Goal: Answer question/provide support: Share knowledge or assist other users

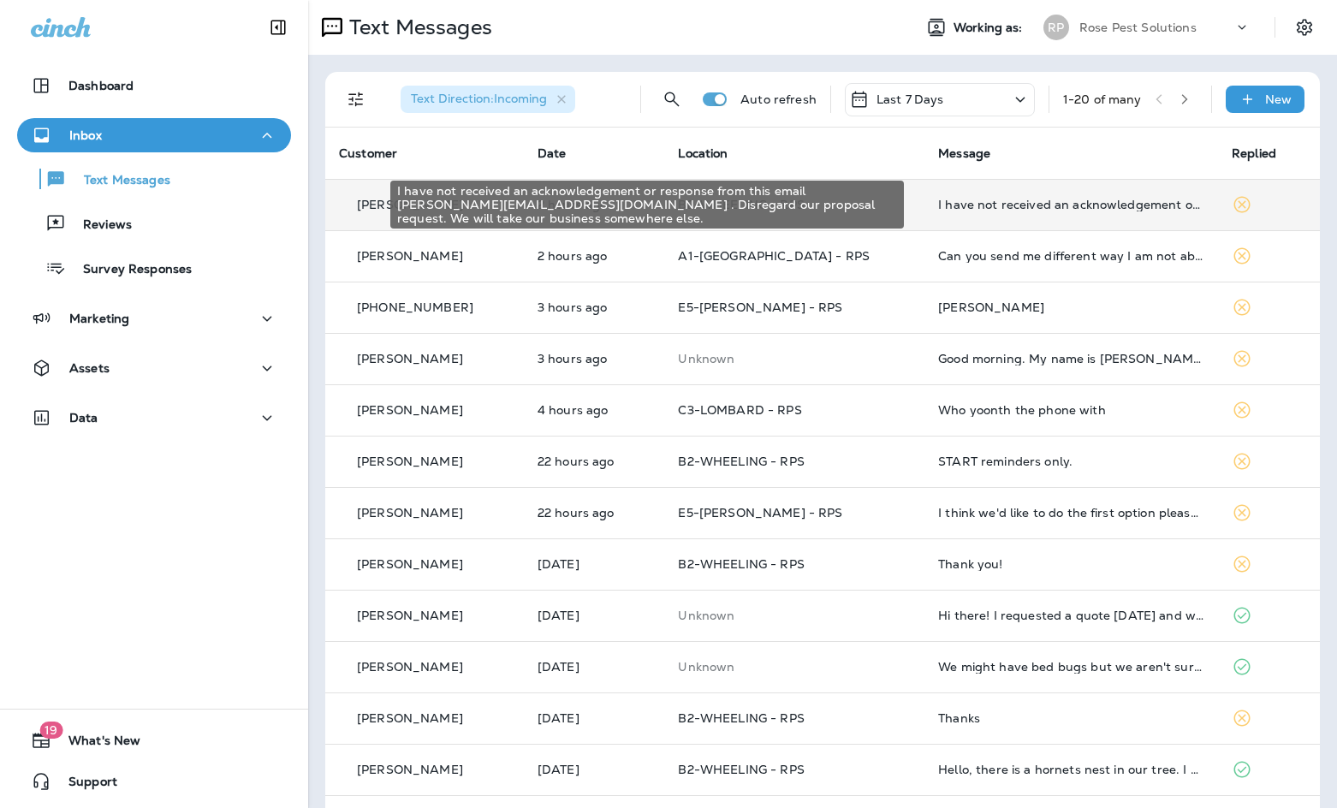
click at [938, 205] on div "I have not received an acknowledgement or response from this email [PERSON_NAME…" at bounding box center [1071, 205] width 266 height 14
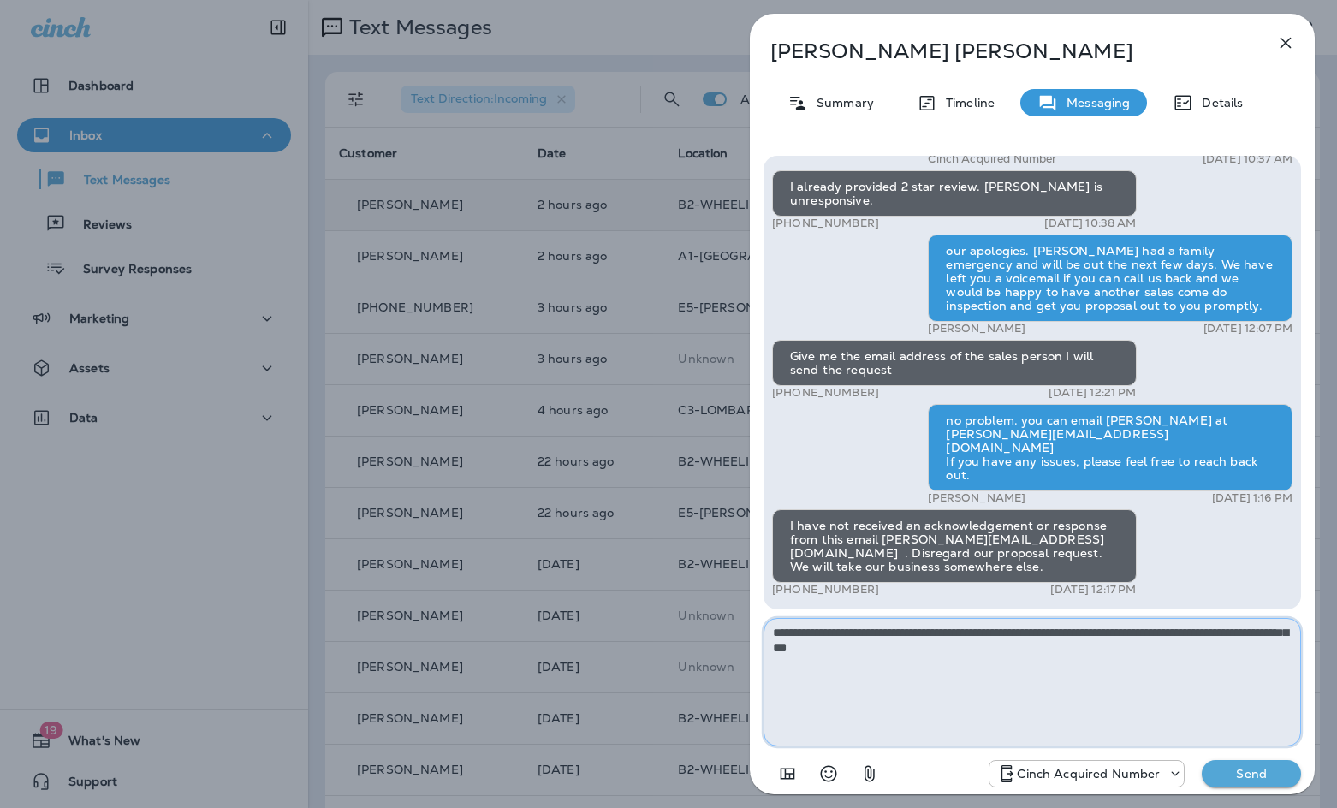
drag, startPoint x: 932, startPoint y: 652, endPoint x: 767, endPoint y: 634, distance: 166.2
click at [767, 634] on textarea "**********" at bounding box center [1033, 682] width 538 height 128
paste textarea "**********"
type textarea "**********"
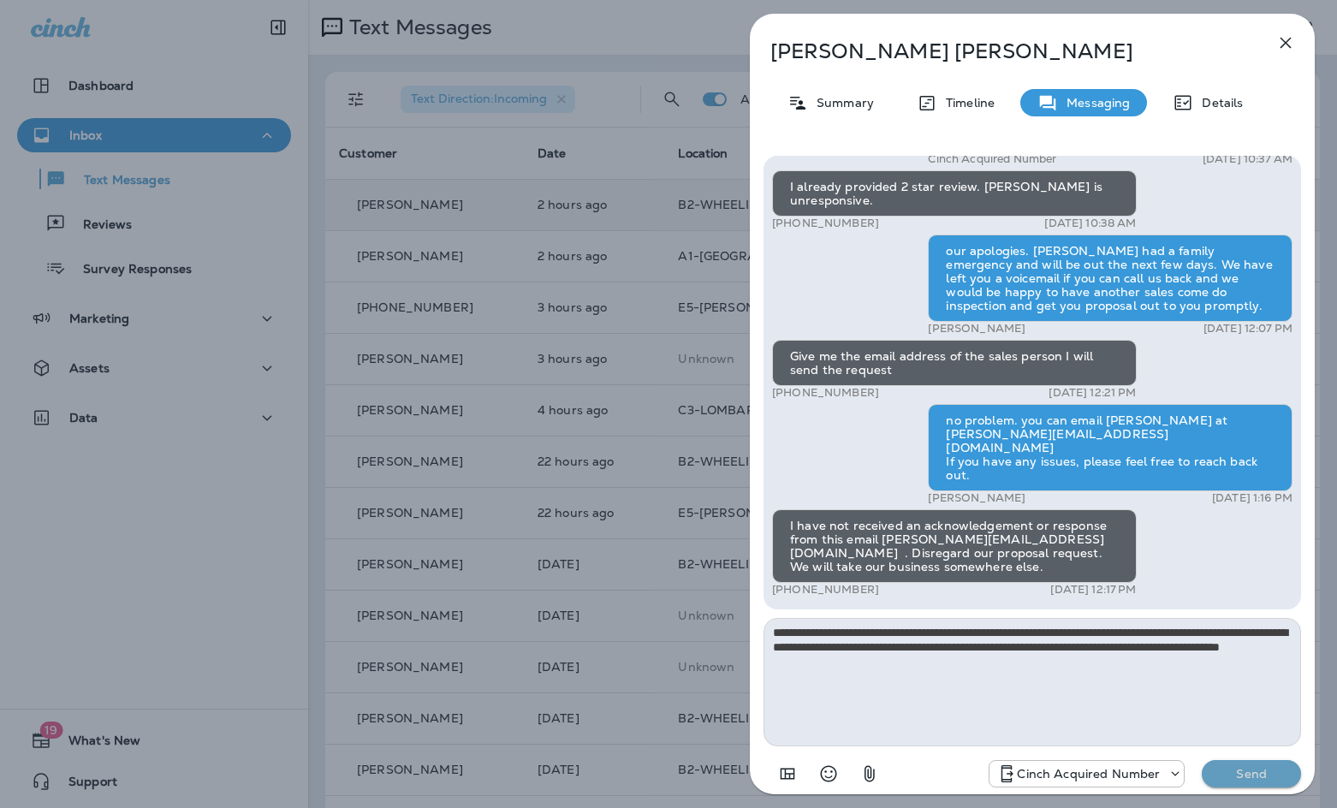
click at [1231, 773] on p "Send" at bounding box center [1252, 773] width 72 height 15
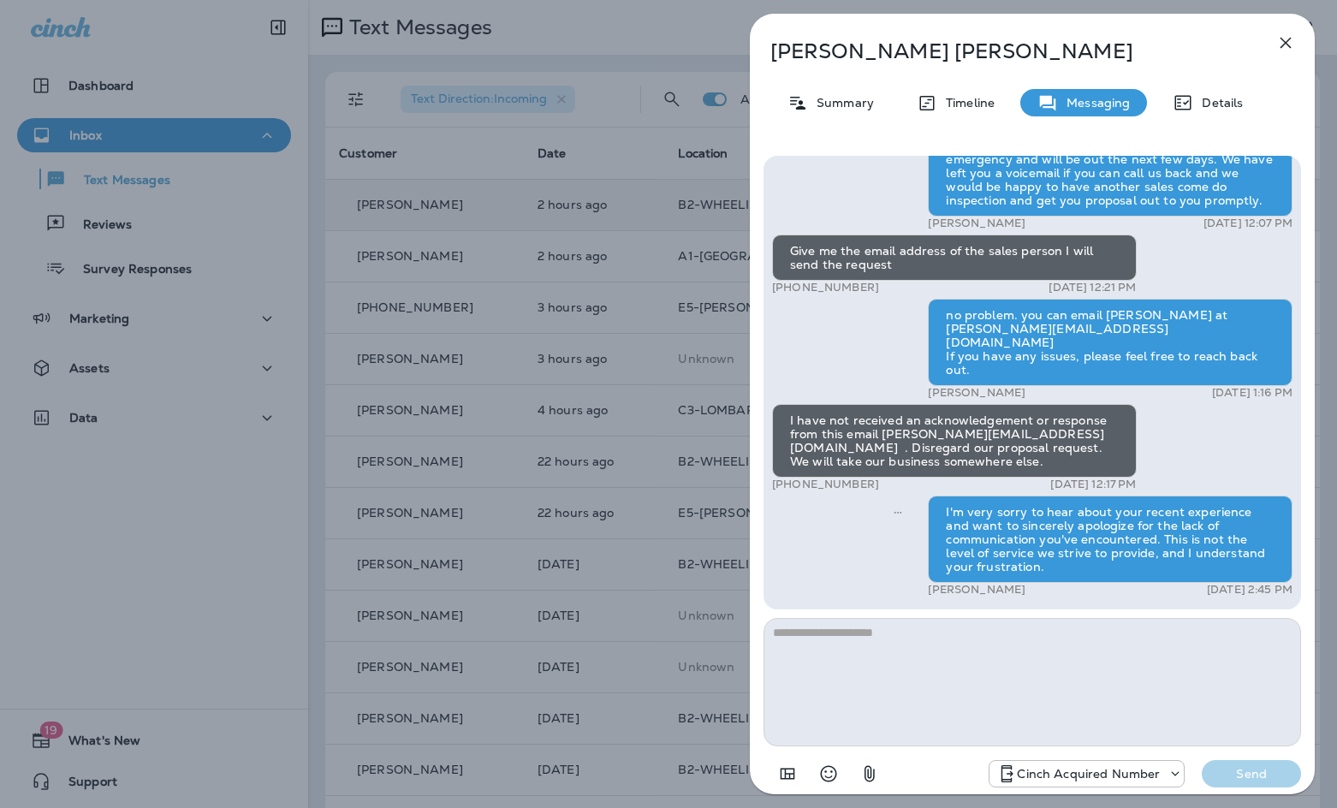
click at [1287, 40] on icon "button" at bounding box center [1286, 43] width 21 height 21
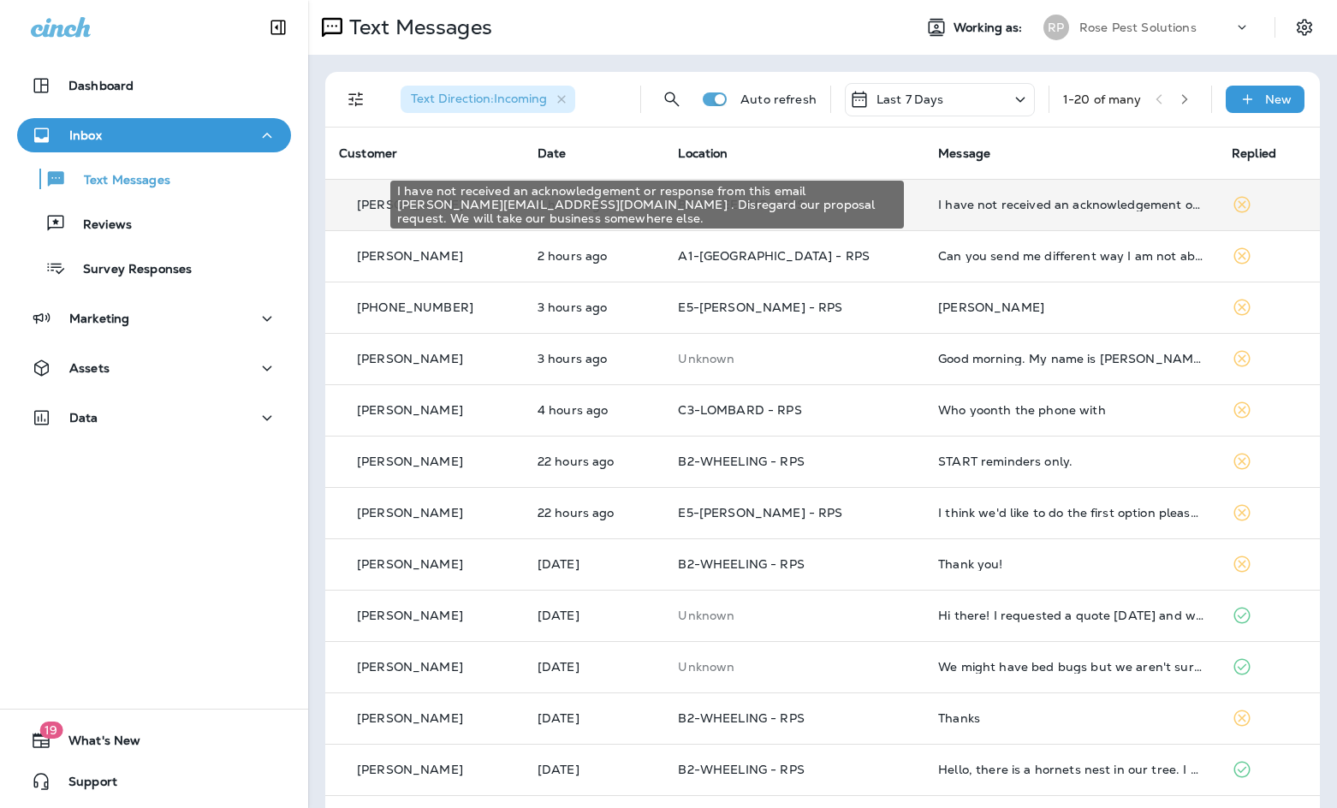
click at [889, 205] on div "I have not received an acknowledgement or response from this email [PERSON_NAME…" at bounding box center [647, 205] width 514 height 48
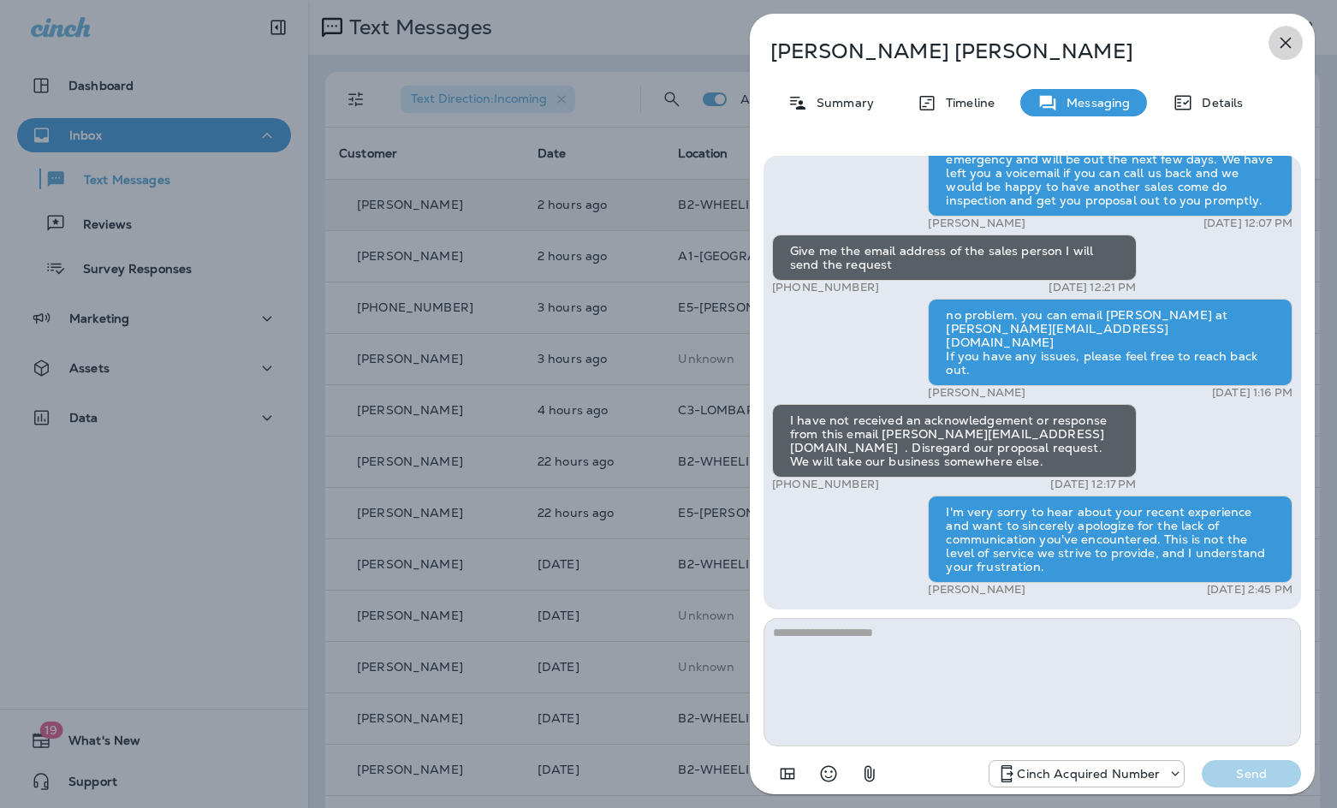
click at [1285, 37] on icon "button" at bounding box center [1286, 43] width 21 height 21
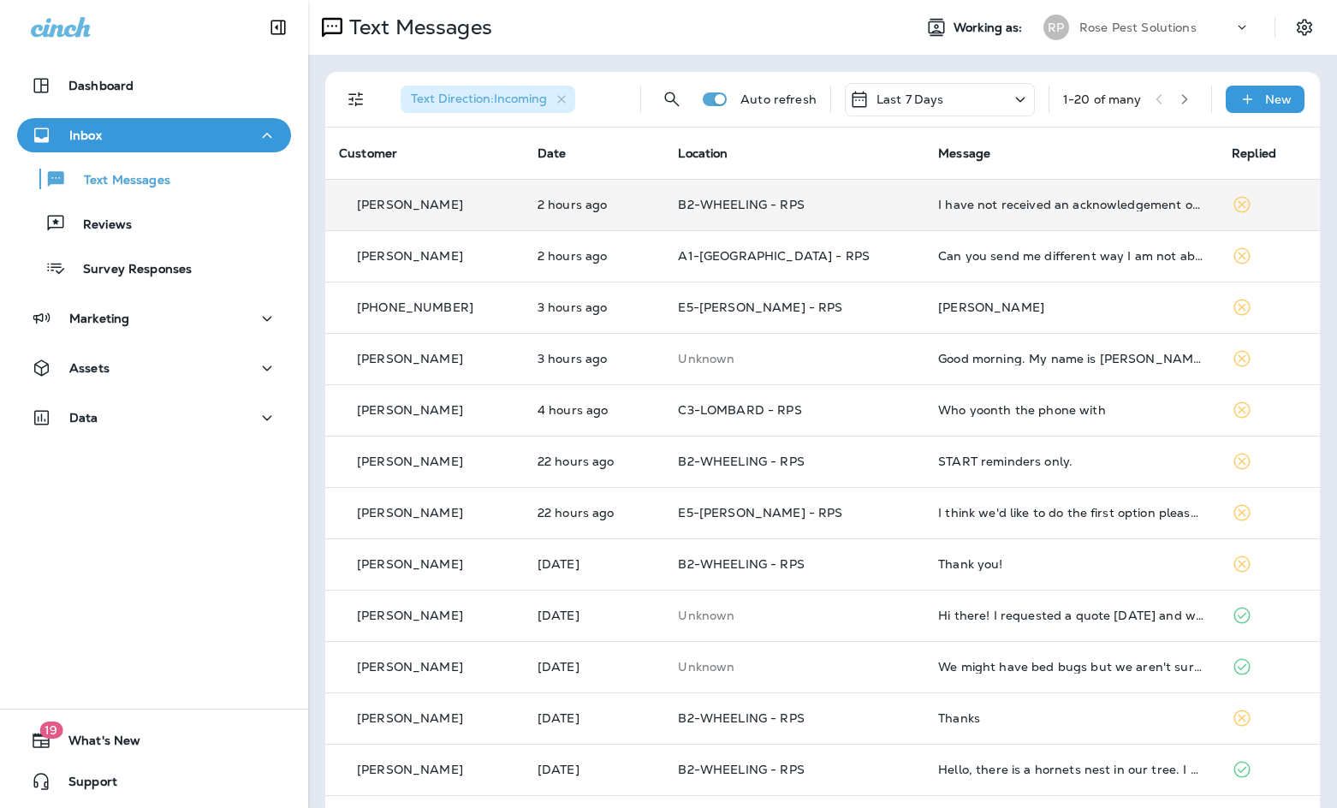
click at [1081, 147] on th "Message" at bounding box center [1072, 153] width 294 height 51
click at [119, 226] on p "Reviews" at bounding box center [99, 225] width 66 height 16
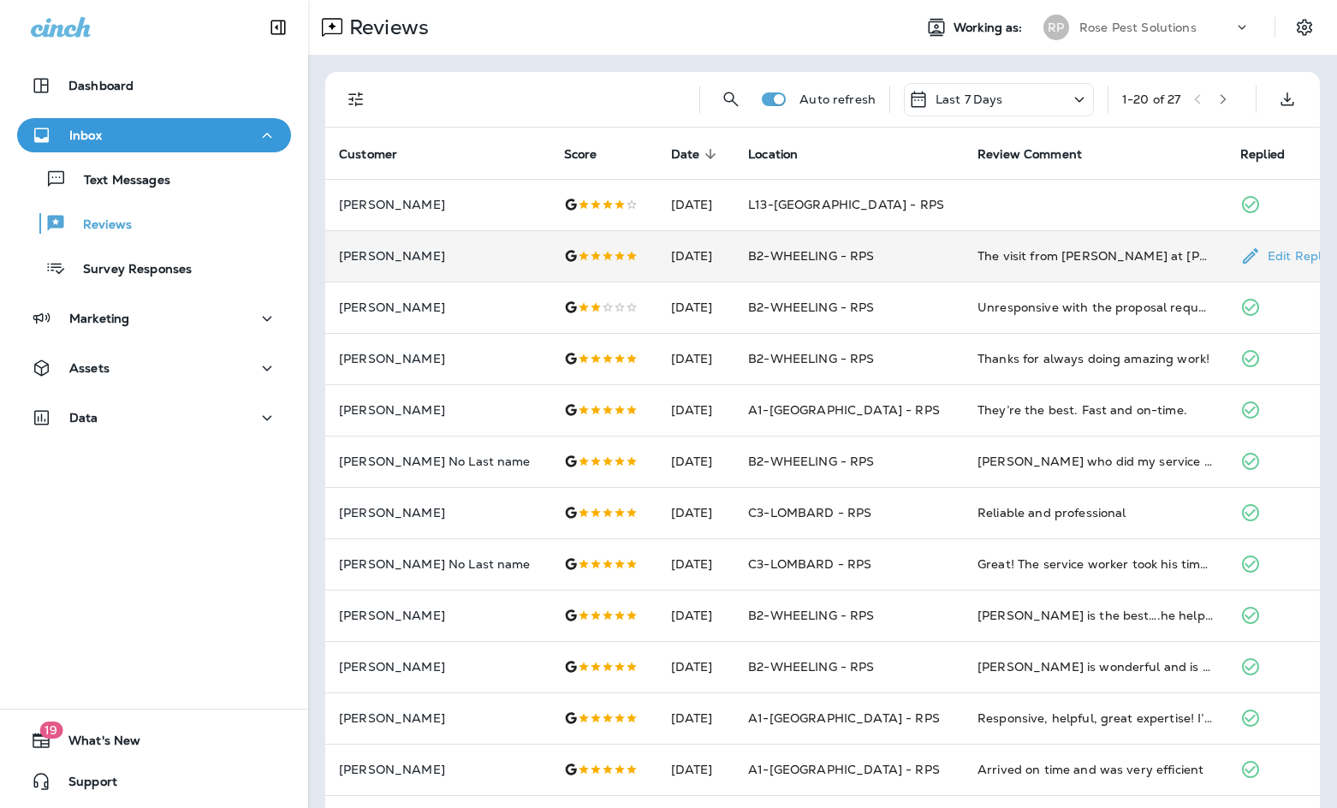
click at [926, 270] on td "B2-WHEELING - RPS" at bounding box center [849, 255] width 229 height 51
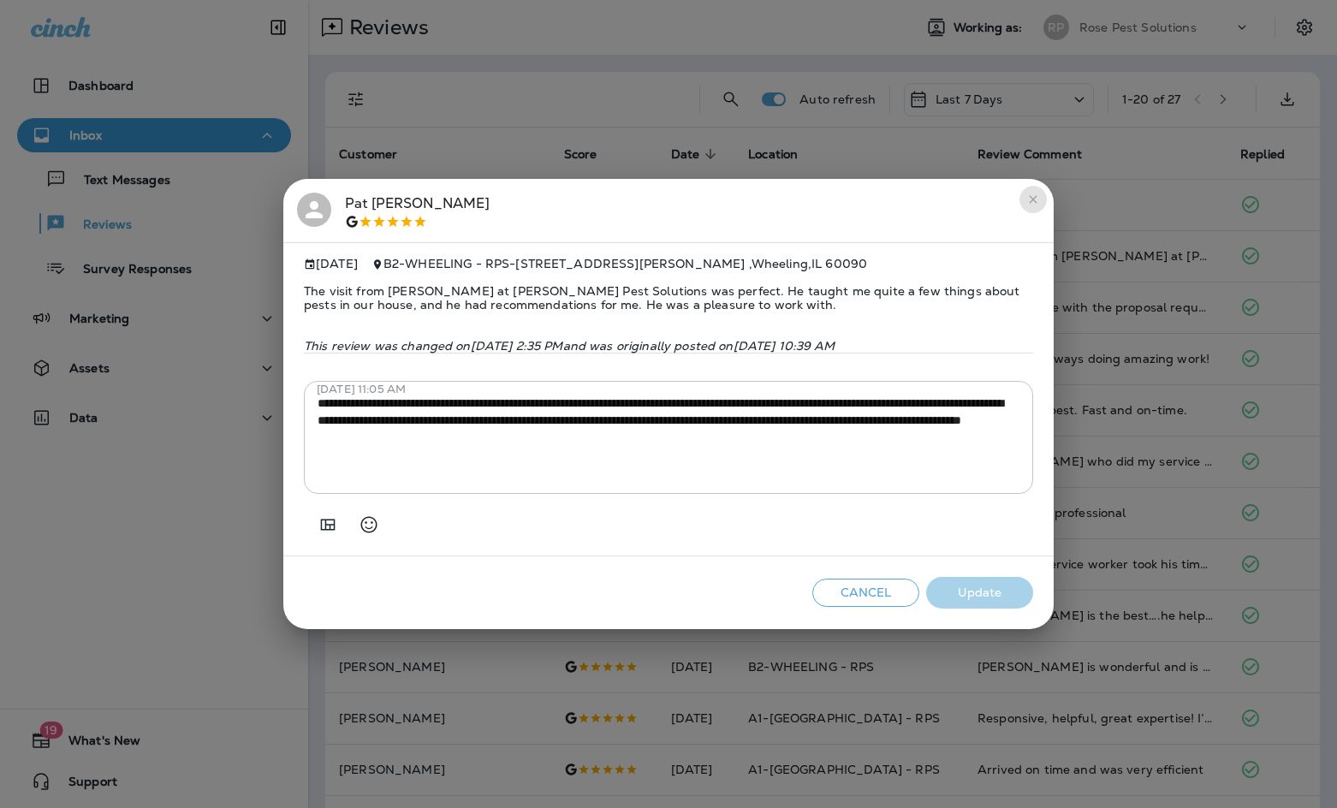
click at [1036, 193] on icon "close" at bounding box center [1034, 200] width 14 height 14
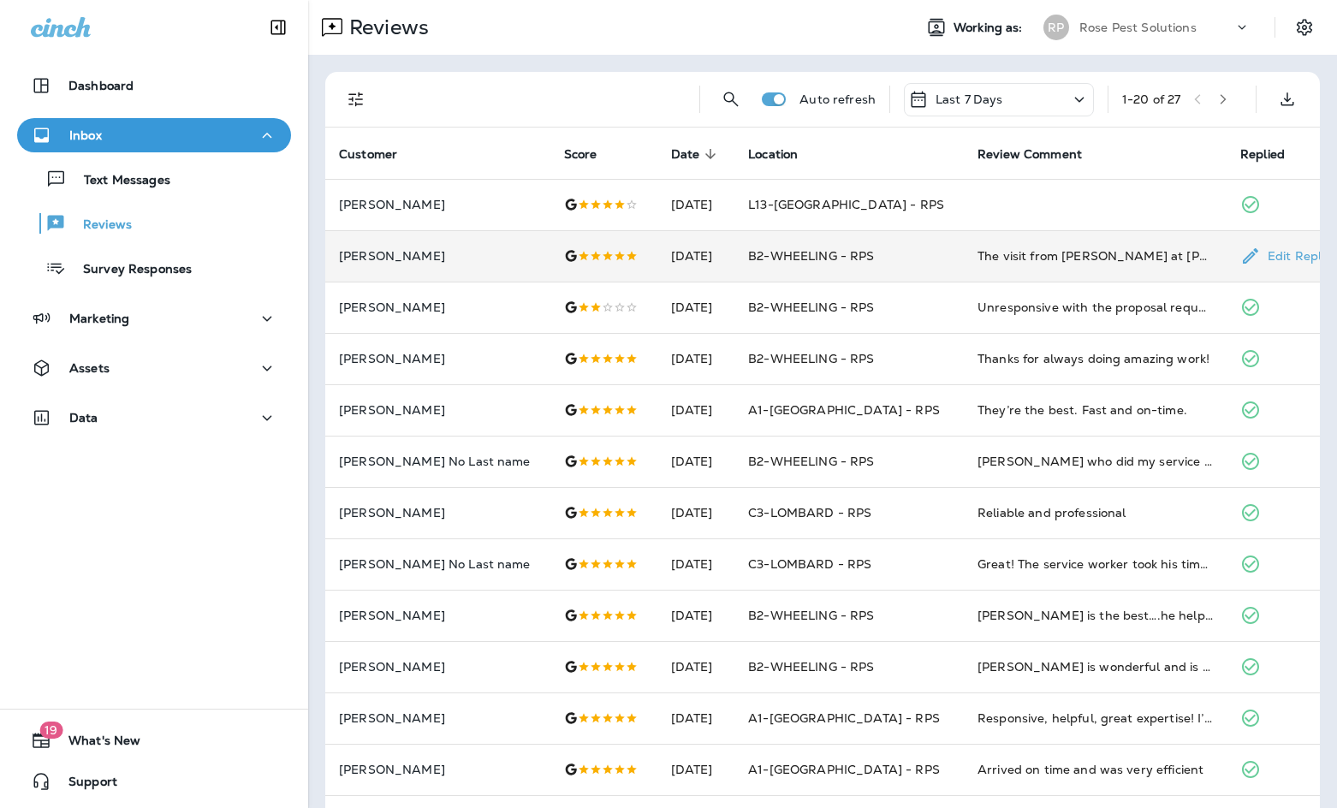
click at [420, 266] on td "[PERSON_NAME]" at bounding box center [437, 255] width 225 height 51
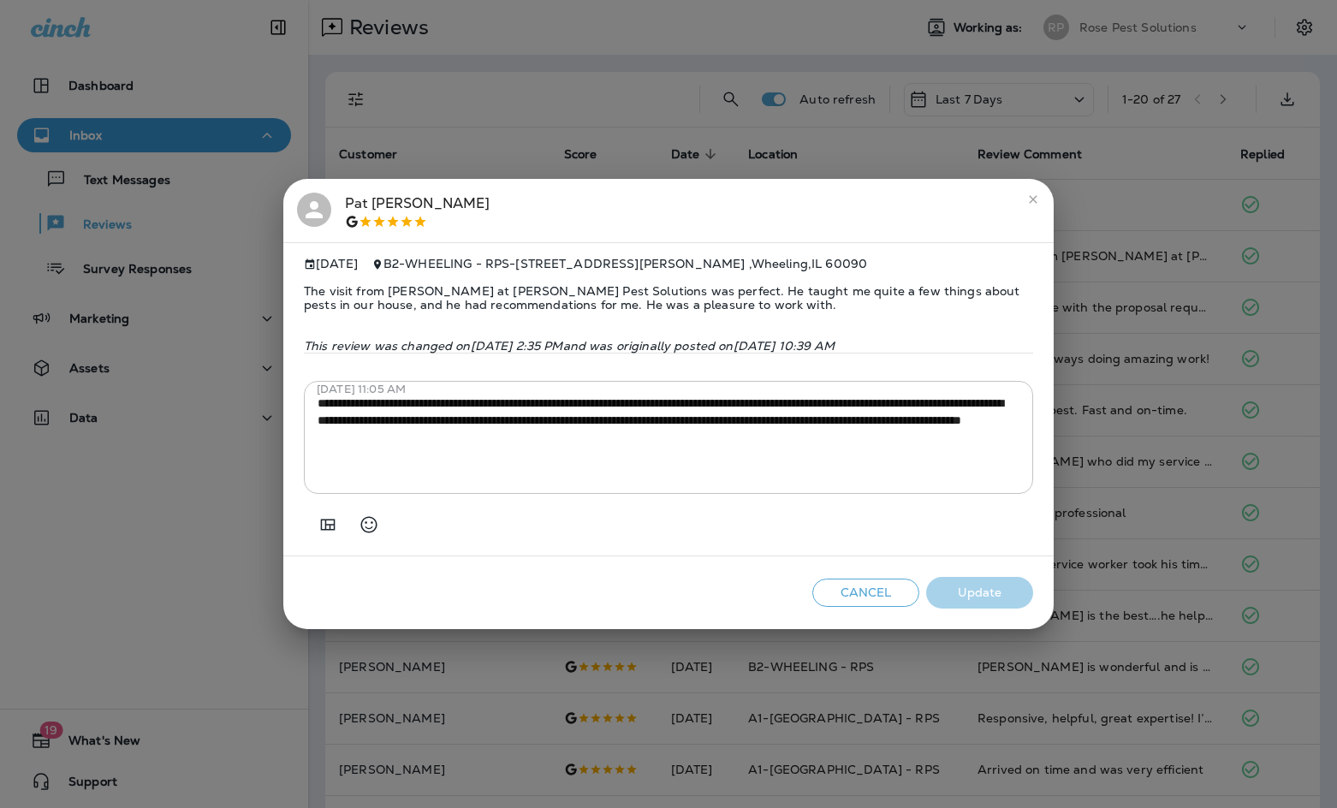
click at [1032, 196] on icon "close" at bounding box center [1033, 200] width 8 height 8
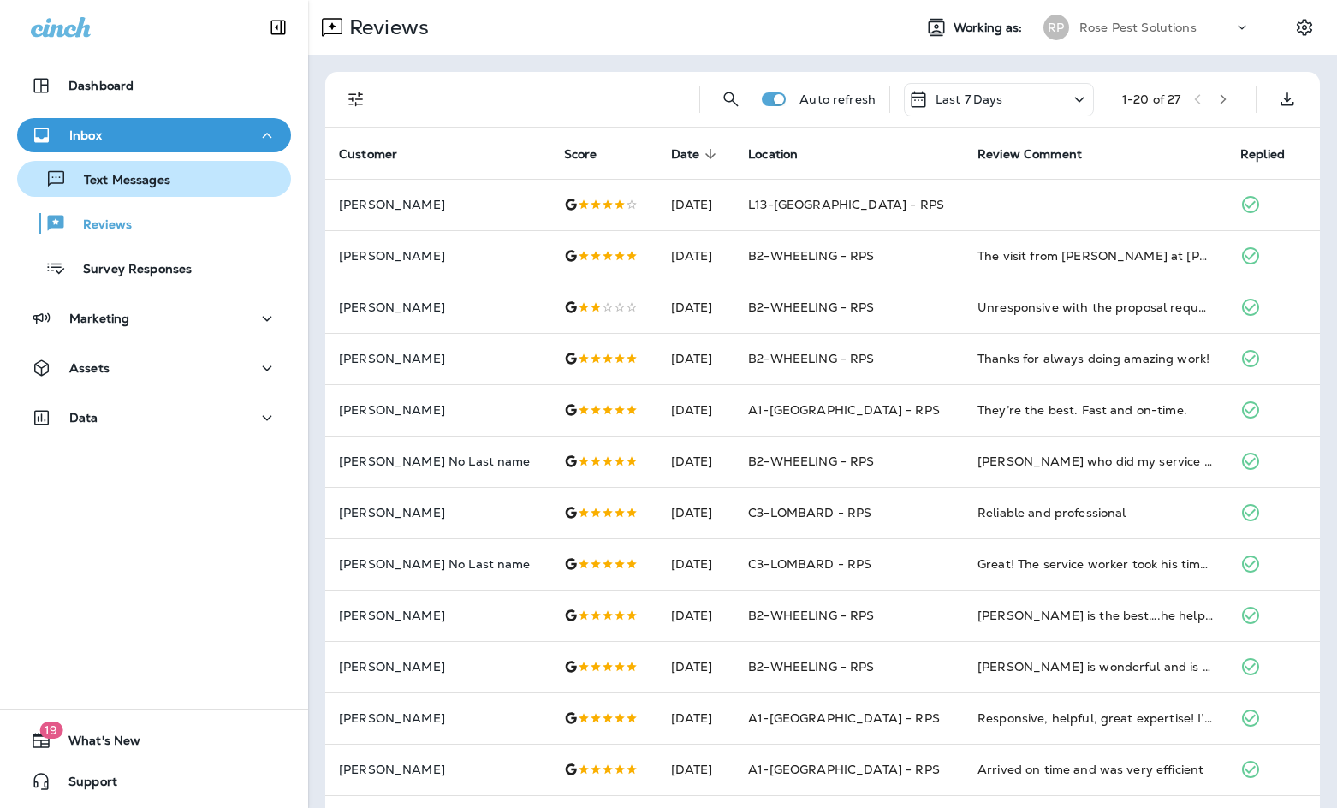
click at [127, 184] on p "Text Messages" at bounding box center [119, 181] width 104 height 16
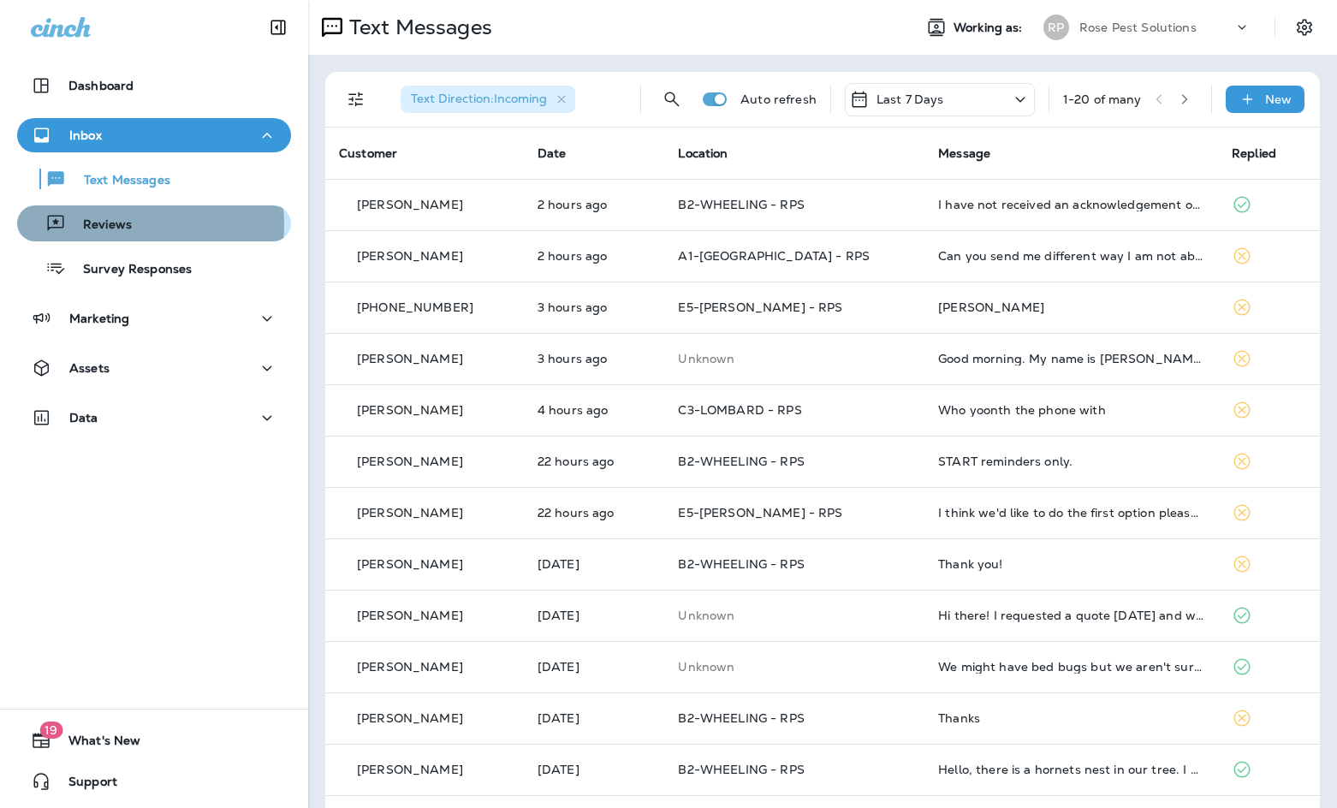
click at [107, 224] on p "Reviews" at bounding box center [99, 225] width 66 height 16
